Goal: Task Accomplishment & Management: Use online tool/utility

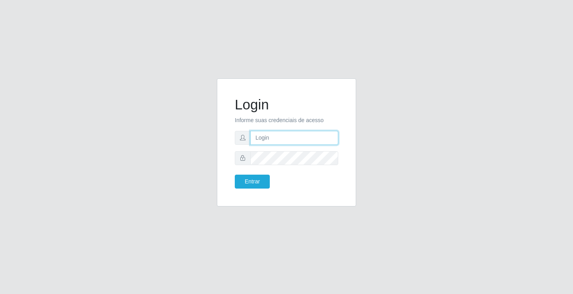
click at [281, 136] on input "text" at bounding box center [294, 138] width 88 height 14
type input "zivaneide@ideal"
click at [235, 175] on button "Entrar" at bounding box center [252, 182] width 35 height 14
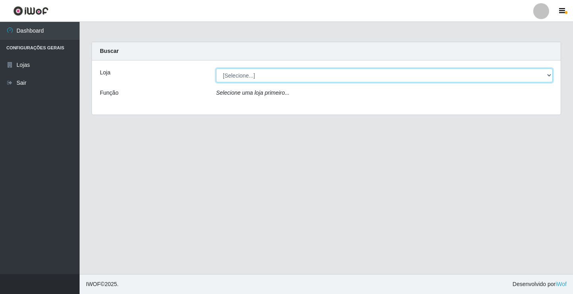
click at [248, 78] on select "[Selecione...] Ideal - Conceição" at bounding box center [384, 75] width 337 height 14
select select "231"
click at [216, 68] on select "[Selecione...] Ideal - Conceição" at bounding box center [384, 75] width 337 height 14
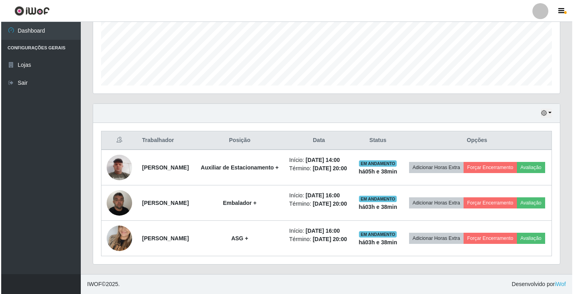
scroll to position [217, 0]
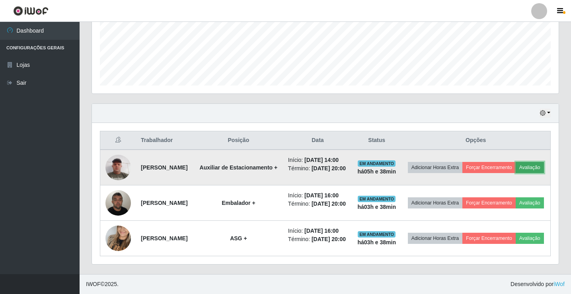
click at [516, 162] on button "Avaliação" at bounding box center [530, 167] width 28 height 11
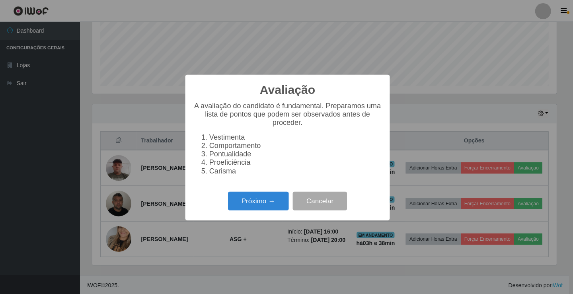
scroll to position [165, 463]
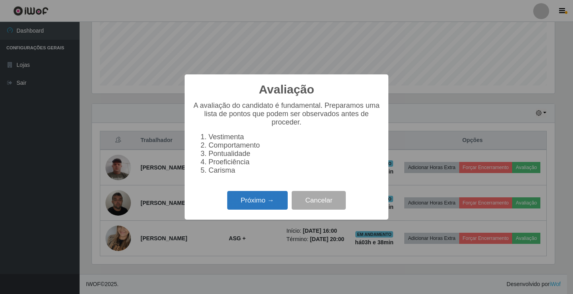
click at [273, 199] on button "Próximo →" at bounding box center [257, 200] width 60 height 19
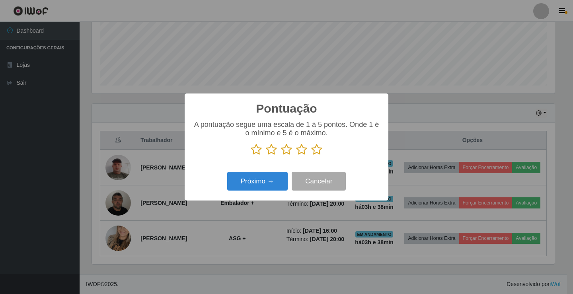
click at [318, 148] on icon at bounding box center [316, 150] width 11 height 12
click at [311, 156] on input "radio" at bounding box center [311, 156] width 0 height 0
click at [274, 183] on button "Próximo →" at bounding box center [257, 181] width 60 height 19
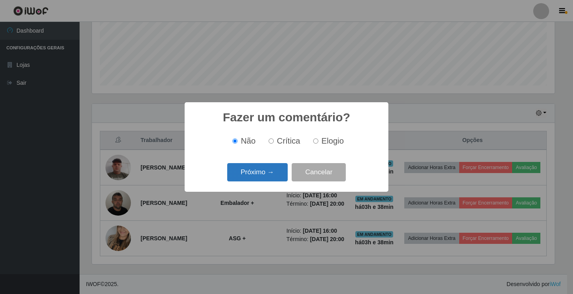
click at [279, 167] on button "Próximo →" at bounding box center [257, 172] width 60 height 19
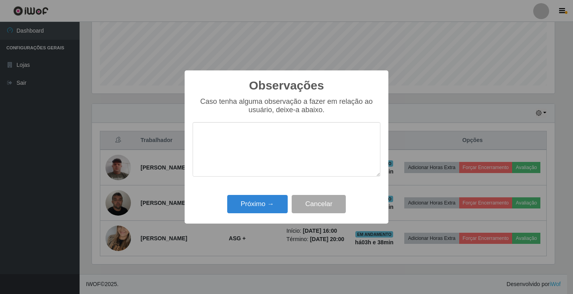
click at [276, 195] on div "Observações × Caso tenha alguma observação a fazer em relação ao usuário, deixe…" at bounding box center [287, 146] width 204 height 153
drag, startPoint x: 276, startPoint y: 195, endPoint x: 279, endPoint y: 189, distance: 7.1
click at [278, 193] on div "Observações × Caso tenha alguma observação a fazer em relação ao usuário, deixe…" at bounding box center [287, 146] width 204 height 153
click at [252, 206] on button "Próximo →" at bounding box center [257, 204] width 60 height 19
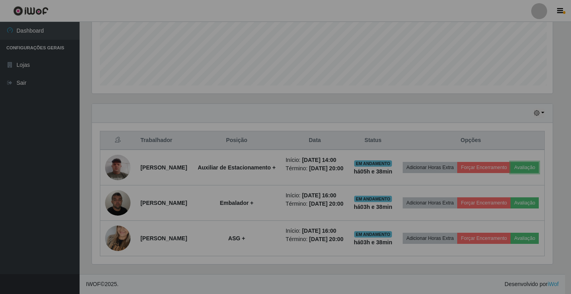
scroll to position [165, 467]
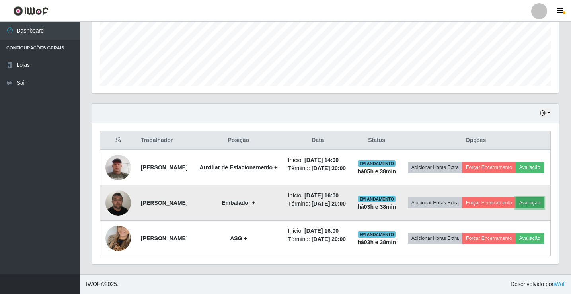
click at [516, 197] on button "Avaliação" at bounding box center [530, 202] width 28 height 11
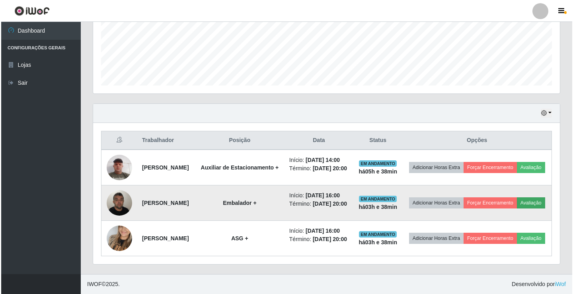
scroll to position [165, 463]
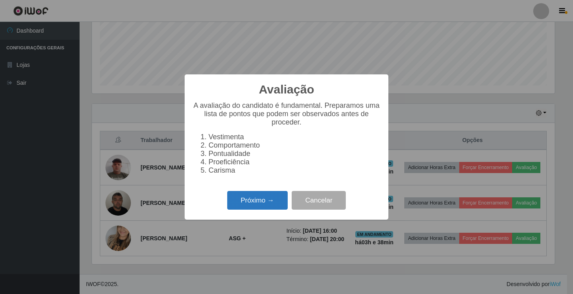
click at [270, 197] on button "Próximo →" at bounding box center [257, 200] width 60 height 19
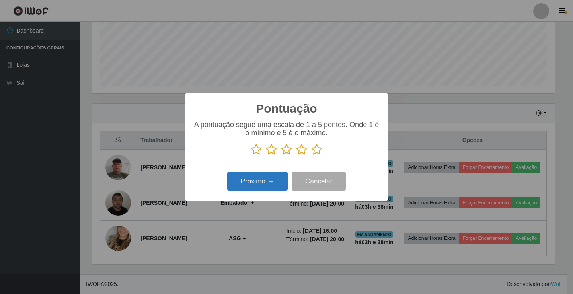
scroll to position [397644, 397347]
click at [312, 153] on icon at bounding box center [316, 150] width 11 height 12
click at [311, 156] on input "radio" at bounding box center [311, 156] width 0 height 0
click at [279, 177] on button "Próximo →" at bounding box center [257, 181] width 60 height 19
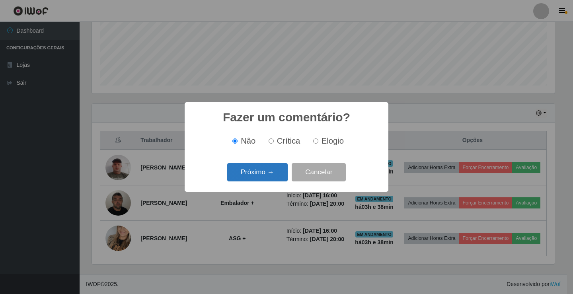
click at [270, 177] on button "Próximo →" at bounding box center [257, 172] width 60 height 19
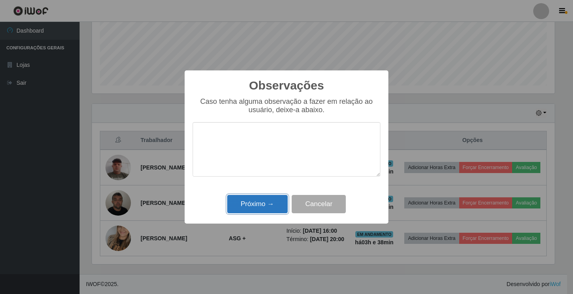
click at [251, 204] on button "Próximo →" at bounding box center [257, 204] width 60 height 19
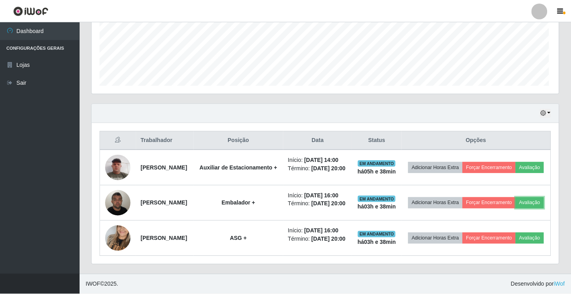
scroll to position [165, 467]
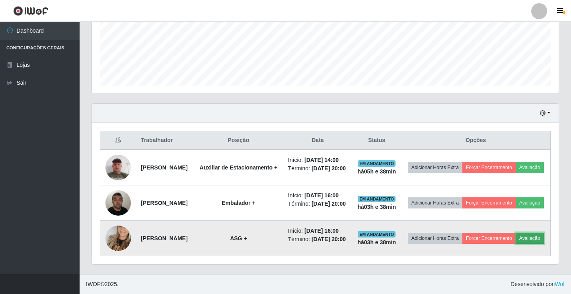
click at [516, 241] on button "Avaliação" at bounding box center [530, 238] width 28 height 11
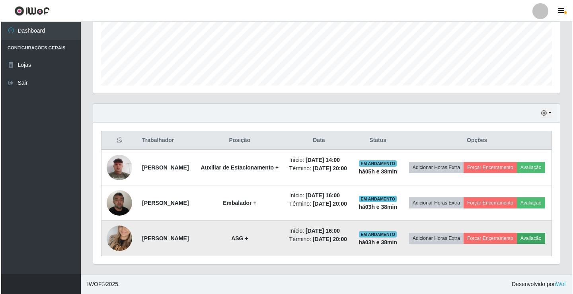
scroll to position [165, 463]
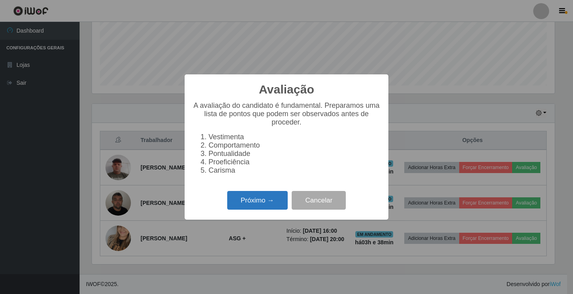
click at [272, 202] on button "Próximo →" at bounding box center [257, 200] width 60 height 19
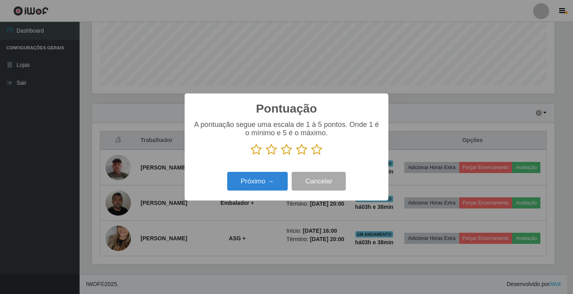
click at [313, 151] on icon at bounding box center [316, 150] width 11 height 12
click at [311, 156] on input "radio" at bounding box center [311, 156] width 0 height 0
click at [264, 188] on button "Próximo →" at bounding box center [257, 181] width 60 height 19
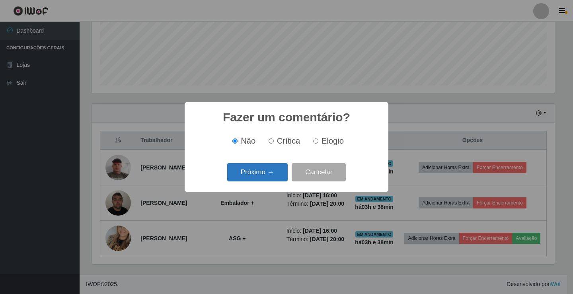
click at [265, 174] on button "Próximo →" at bounding box center [257, 172] width 60 height 19
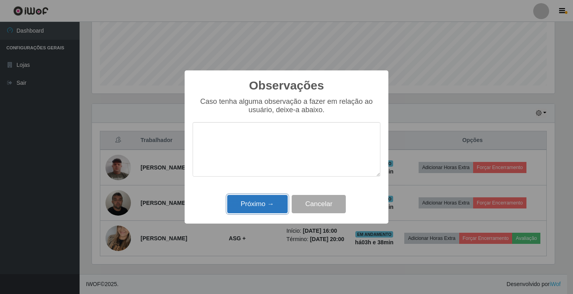
click at [268, 206] on button "Próximo →" at bounding box center [257, 204] width 60 height 19
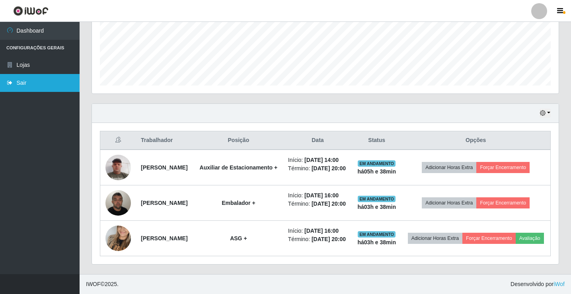
scroll to position [199, 0]
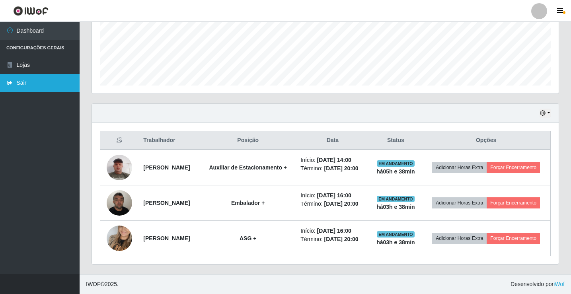
click at [37, 80] on link "Sair" at bounding box center [40, 83] width 80 height 18
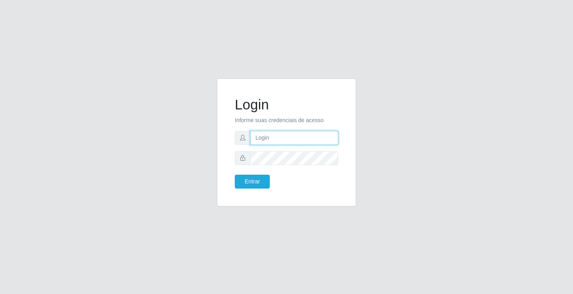
click at [265, 135] on input "text" at bounding box center [294, 138] width 88 height 14
type input "zivaneide@ideal"
click at [235, 175] on button "Entrar" at bounding box center [252, 182] width 35 height 14
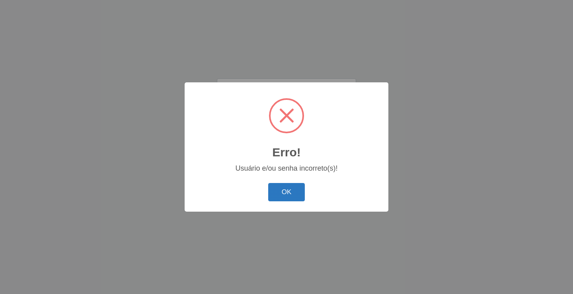
click at [280, 185] on button "OK" at bounding box center [286, 192] width 37 height 19
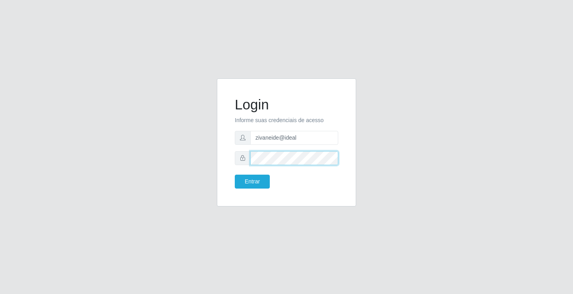
click at [197, 160] on div "Login Informe suas credenciais de acesso zivaneide@ideal Entrar" at bounding box center [287, 147] width 454 height 138
click at [235, 175] on button "Entrar" at bounding box center [252, 182] width 35 height 14
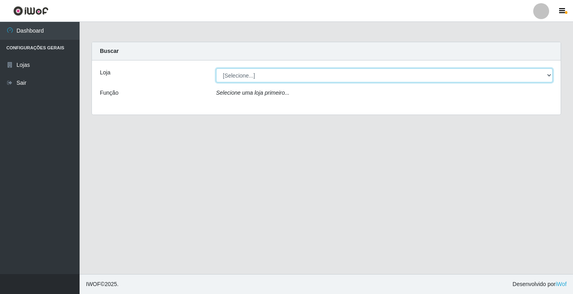
click at [252, 80] on select "[Selecione...] Ideal - Conceição" at bounding box center [384, 75] width 337 height 14
select select "231"
click at [216, 68] on select "[Selecione...] Ideal - Conceição" at bounding box center [384, 75] width 337 height 14
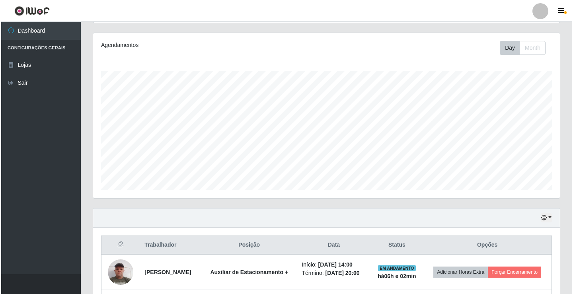
scroll to position [199, 0]
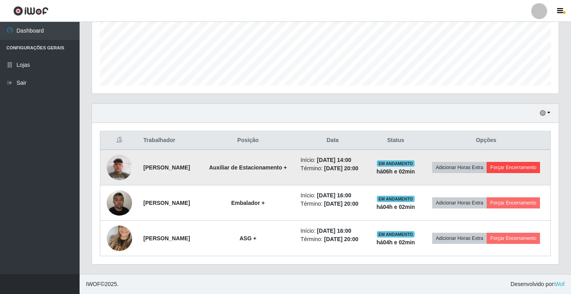
drag, startPoint x: 529, startPoint y: 160, endPoint x: 515, endPoint y: 173, distance: 18.9
click at [528, 162] on td "Adicionar Horas Extra Forçar Encerramento" at bounding box center [486, 168] width 128 height 36
click at [515, 171] on button "Forçar Encerramento" at bounding box center [513, 167] width 53 height 11
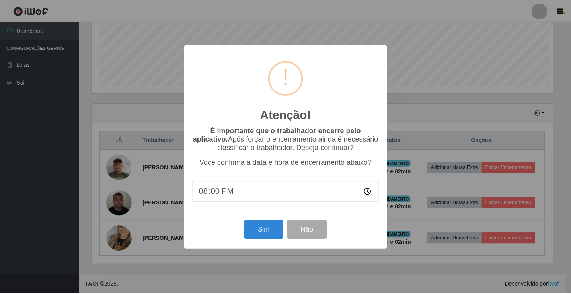
scroll to position [165, 463]
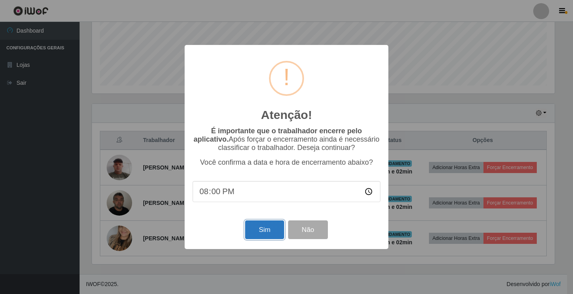
click at [276, 233] on button "Sim" at bounding box center [264, 229] width 39 height 19
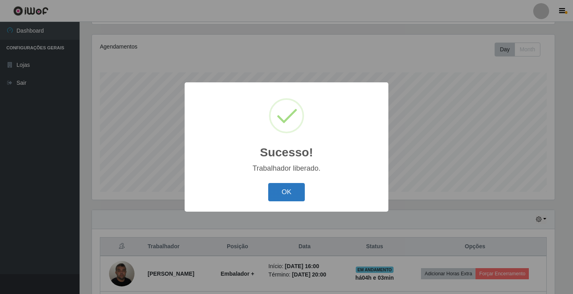
click at [292, 194] on button "OK" at bounding box center [286, 192] width 37 height 19
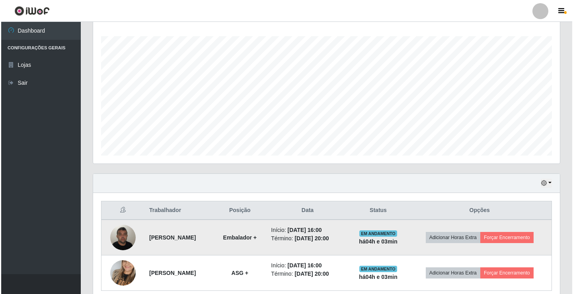
scroll to position [163, 0]
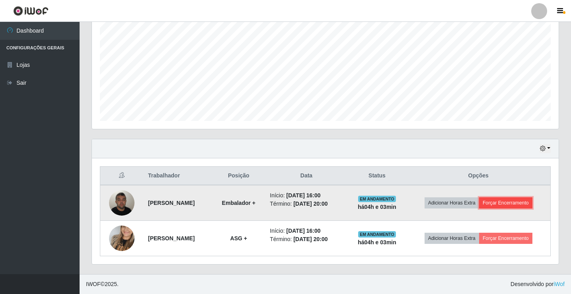
click at [509, 202] on button "Forçar Encerramento" at bounding box center [505, 202] width 53 height 11
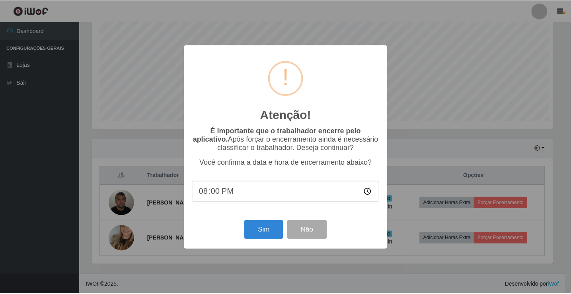
scroll to position [165, 463]
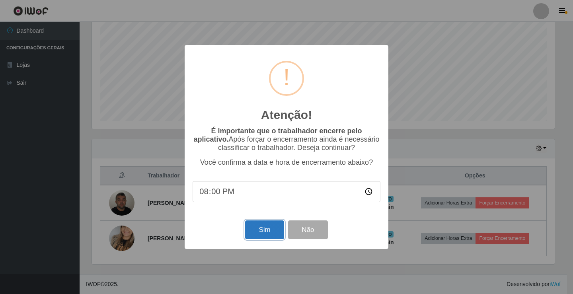
click at [265, 234] on button "Sim" at bounding box center [264, 229] width 39 height 19
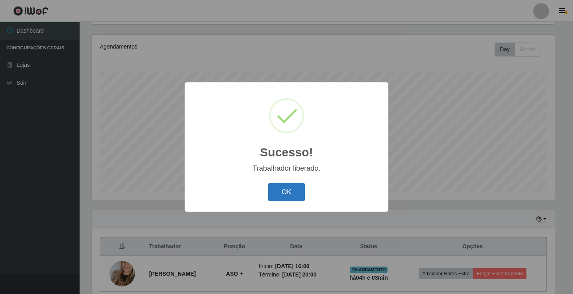
click at [286, 191] on button "OK" at bounding box center [286, 192] width 37 height 19
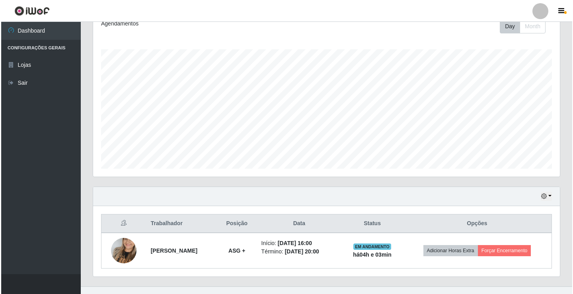
scroll to position [128, 0]
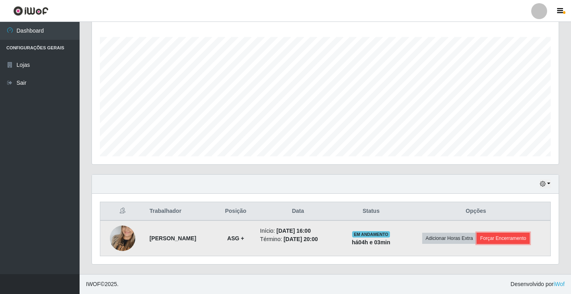
click at [502, 240] on button "Forçar Encerramento" at bounding box center [503, 238] width 53 height 11
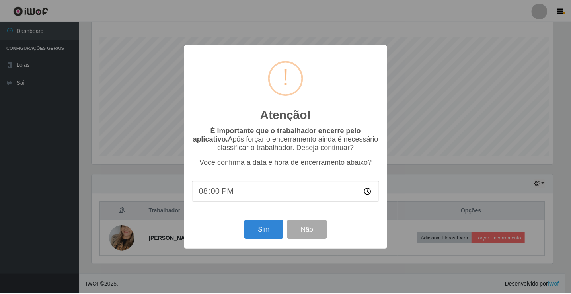
scroll to position [165, 463]
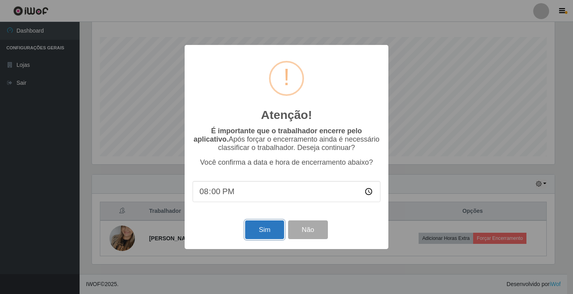
click at [247, 227] on button "Sim" at bounding box center [264, 229] width 39 height 19
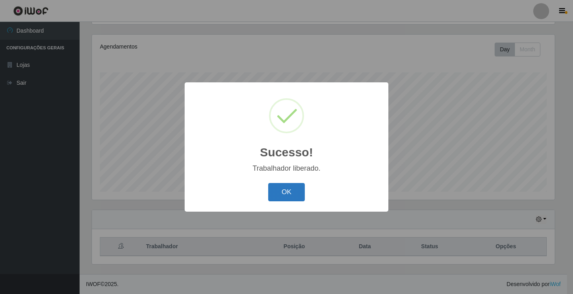
click at [282, 192] on button "OK" at bounding box center [286, 192] width 37 height 19
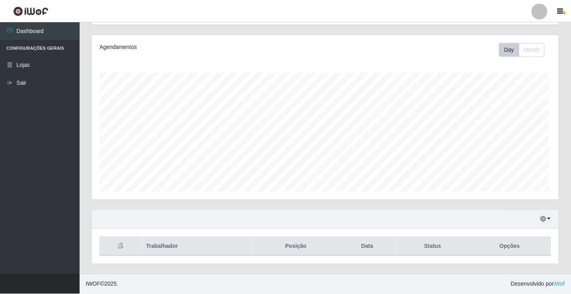
scroll to position [0, 0]
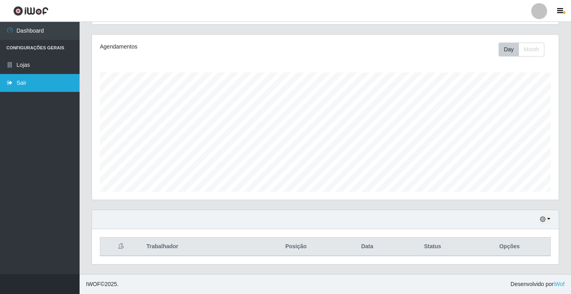
click at [13, 80] on link "Sair" at bounding box center [40, 83] width 80 height 18
